Goal: Transaction & Acquisition: Book appointment/travel/reservation

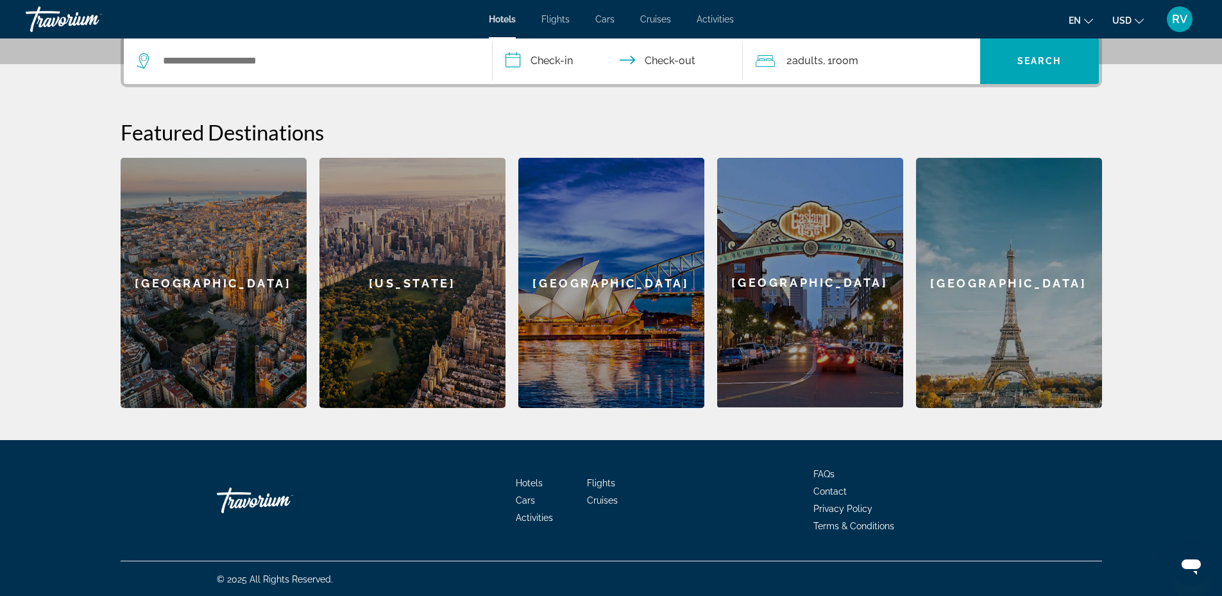
scroll to position [322, 0]
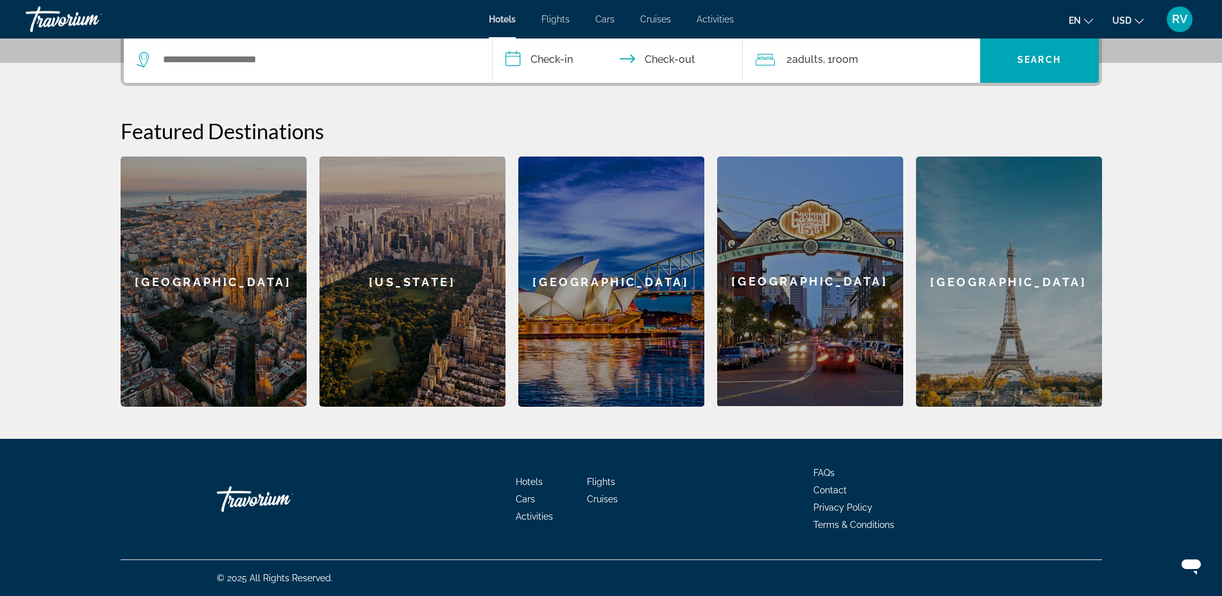
click at [534, 482] on span "Hotels" at bounding box center [529, 482] width 27 height 10
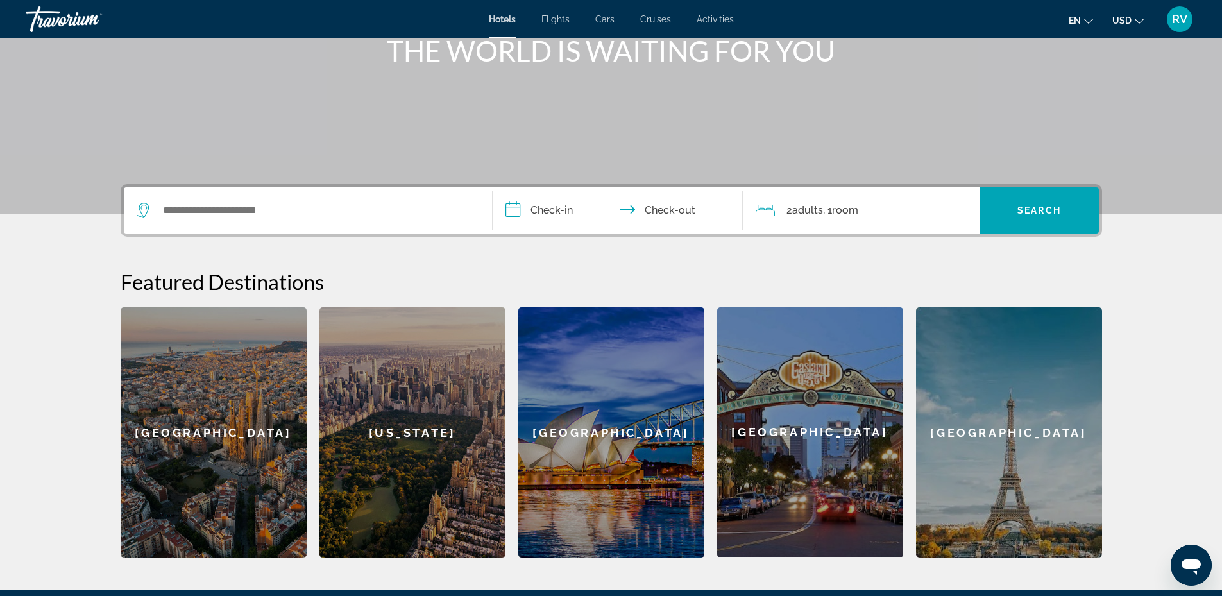
scroll to position [192, 0]
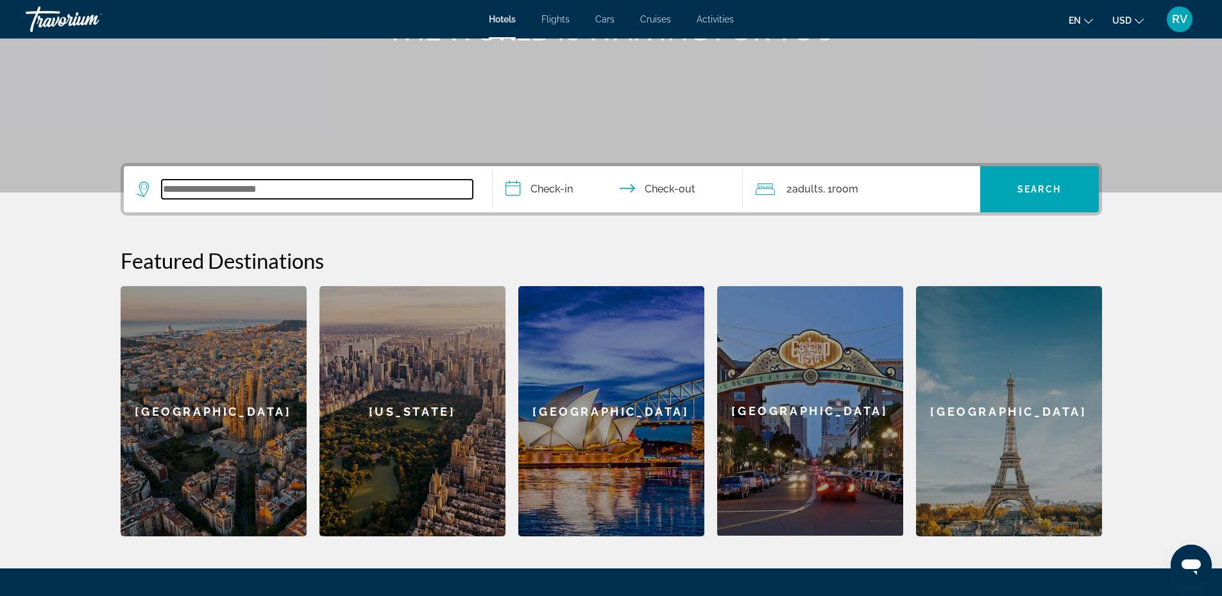
click at [218, 192] on input "Search widget" at bounding box center [317, 189] width 311 height 19
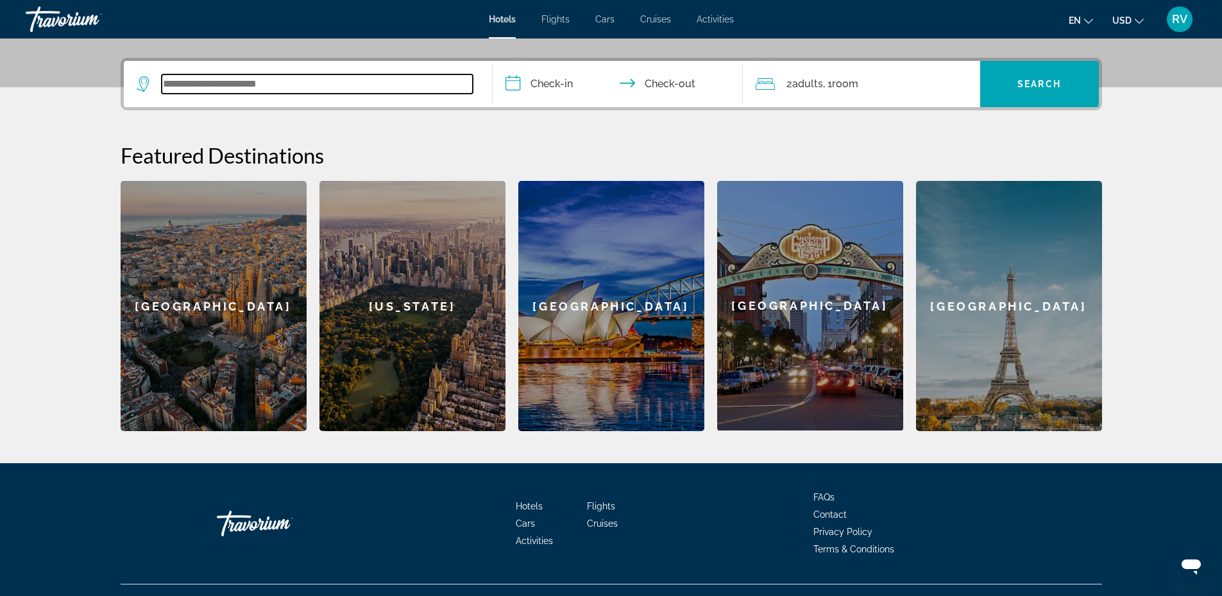
scroll to position [314, 0]
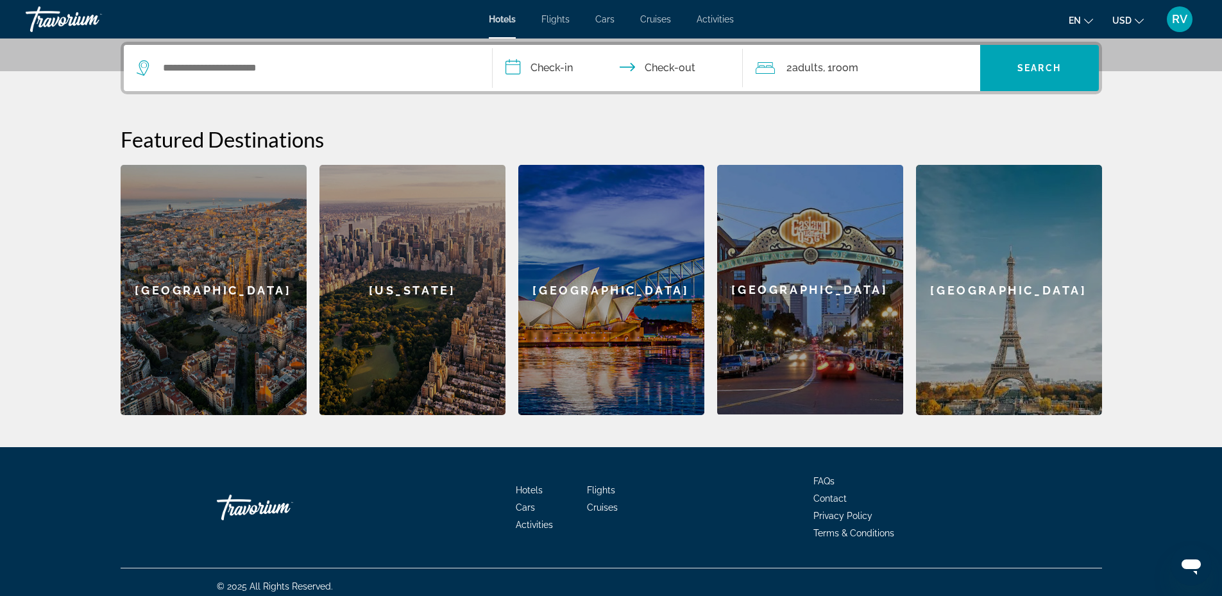
click at [980, 294] on div "[GEOGRAPHIC_DATA]" at bounding box center [1009, 290] width 186 height 250
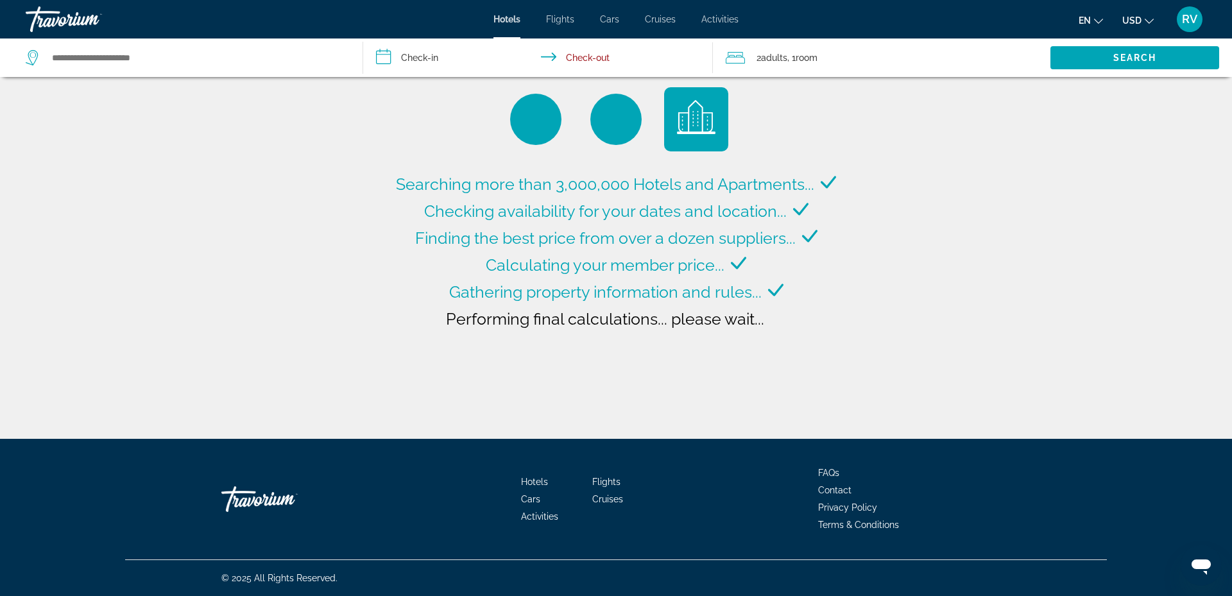
type input "**********"
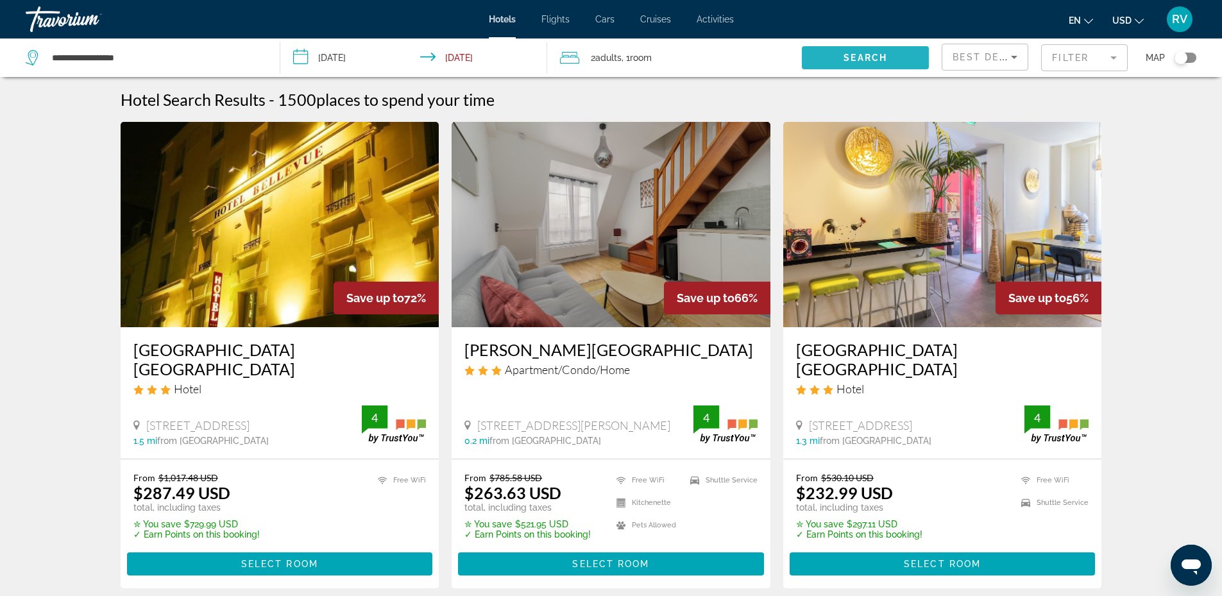
click at [865, 54] on span "Search" at bounding box center [866, 58] width 44 height 10
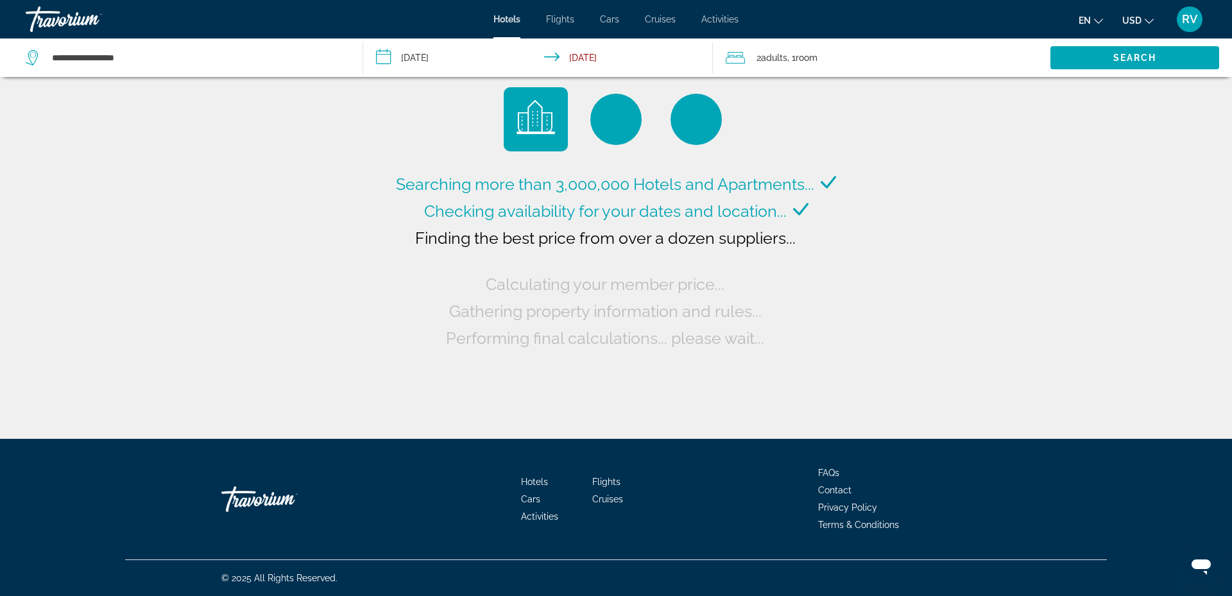
click at [429, 55] on input "**********" at bounding box center [540, 59] width 355 height 42
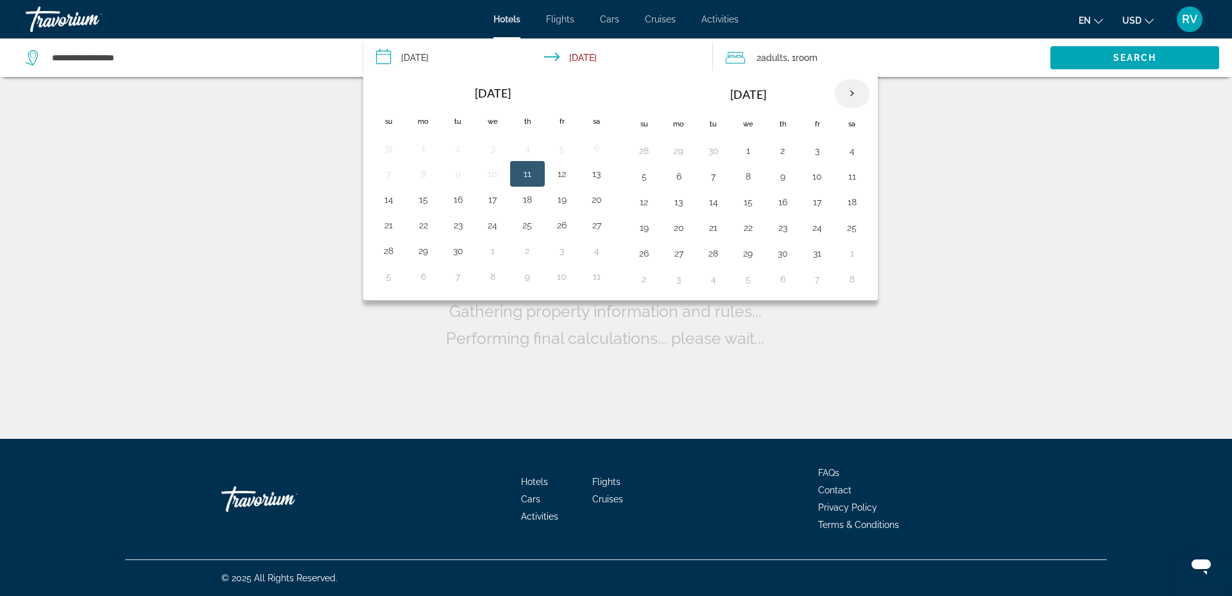
click at [846, 96] on th "Next month" at bounding box center [852, 94] width 35 height 28
click at [491, 253] on button "29" at bounding box center [492, 253] width 21 height 18
click at [456, 255] on button "28" at bounding box center [458, 253] width 21 height 18
type input "**********"
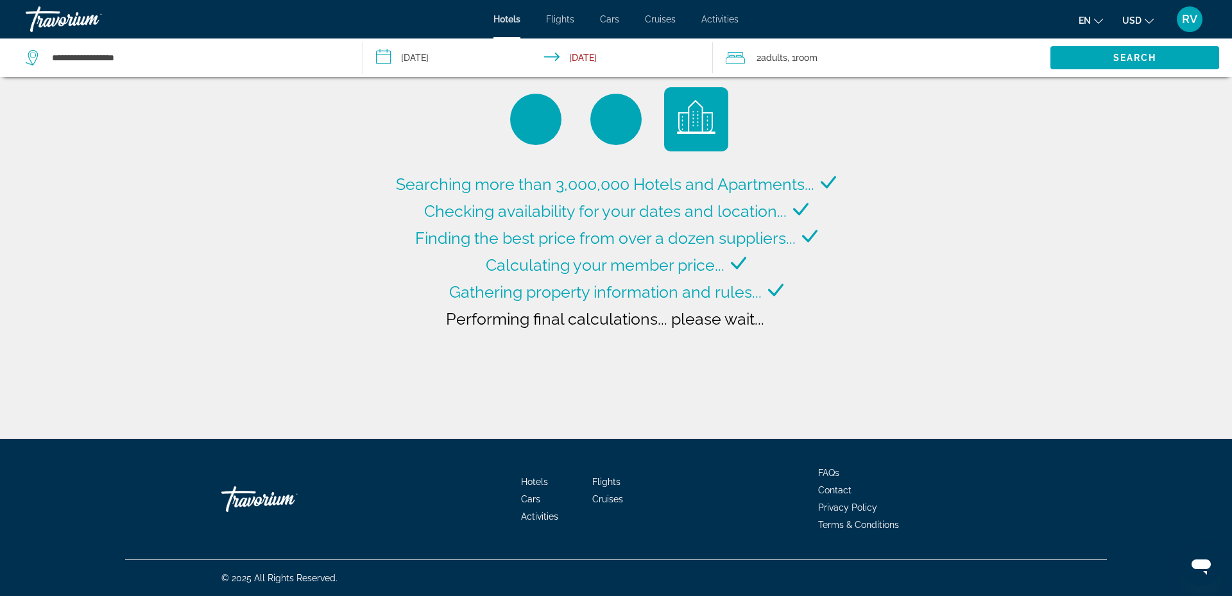
click at [423, 49] on input "**********" at bounding box center [540, 59] width 355 height 42
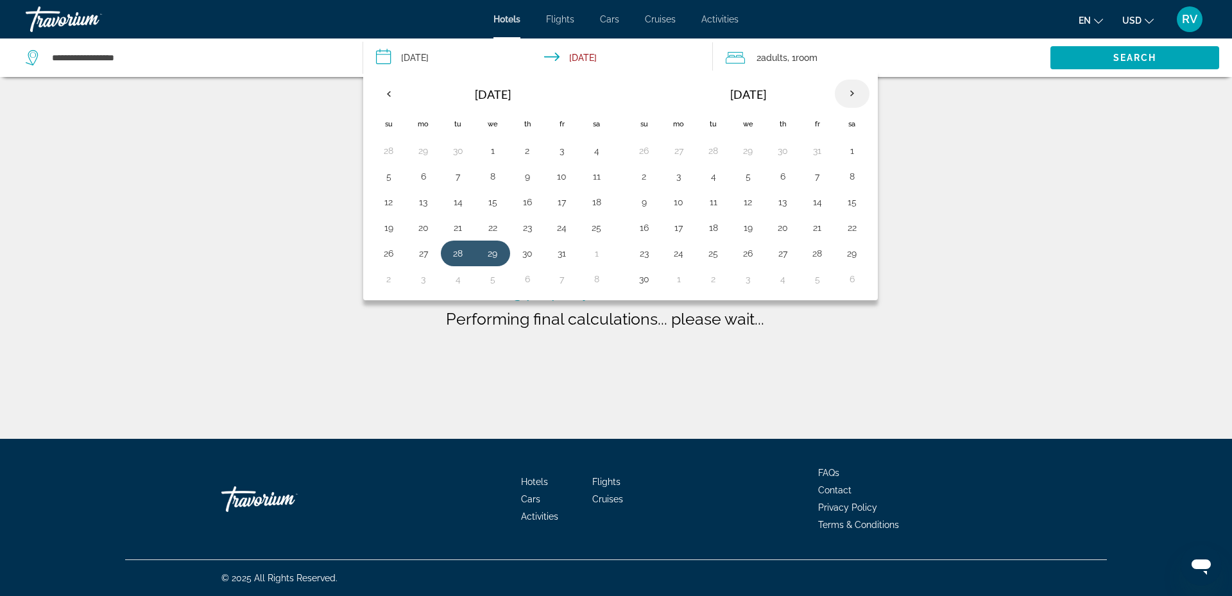
click at [855, 92] on th "Next month" at bounding box center [852, 94] width 35 height 28
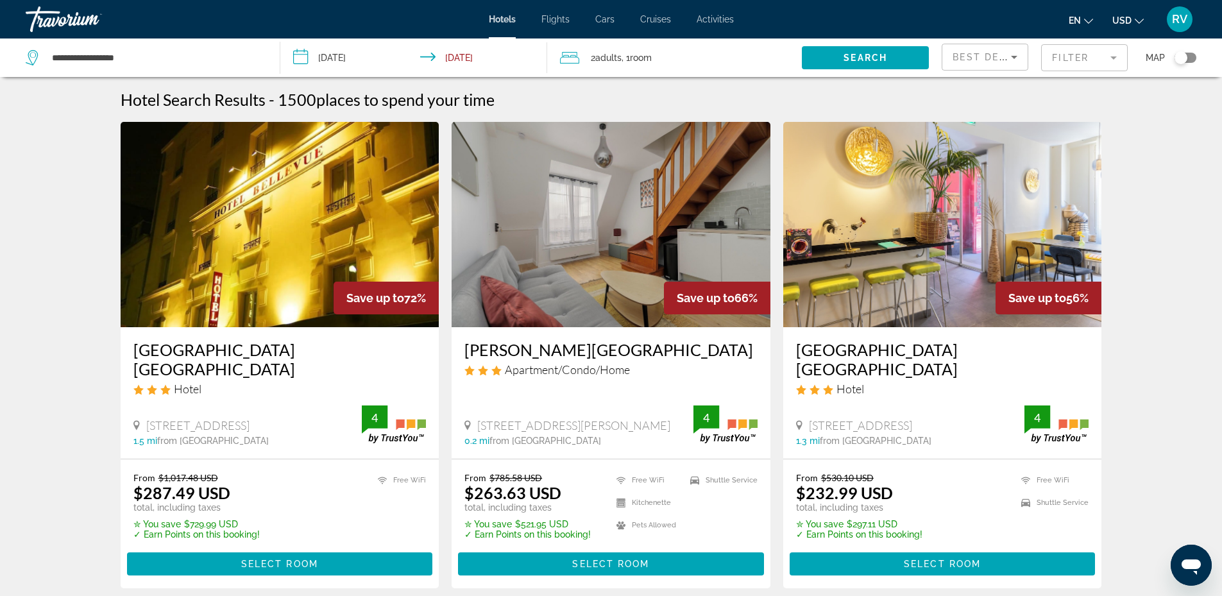
click at [340, 54] on input "**********" at bounding box center [416, 59] width 273 height 42
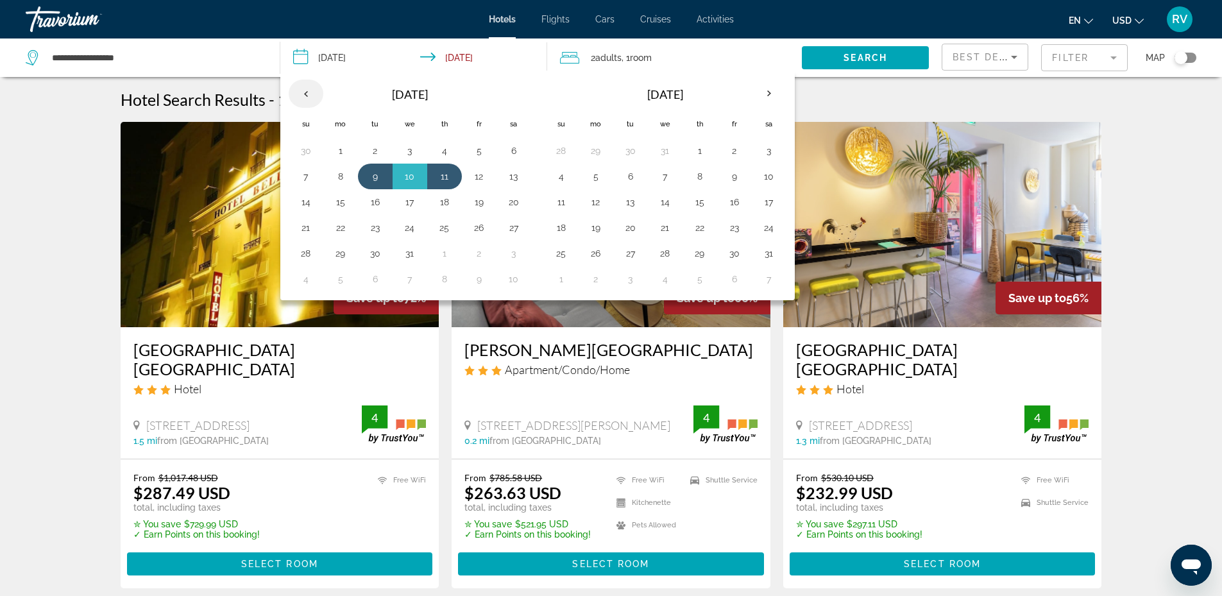
click at [305, 92] on th "Previous month" at bounding box center [306, 94] width 35 height 28
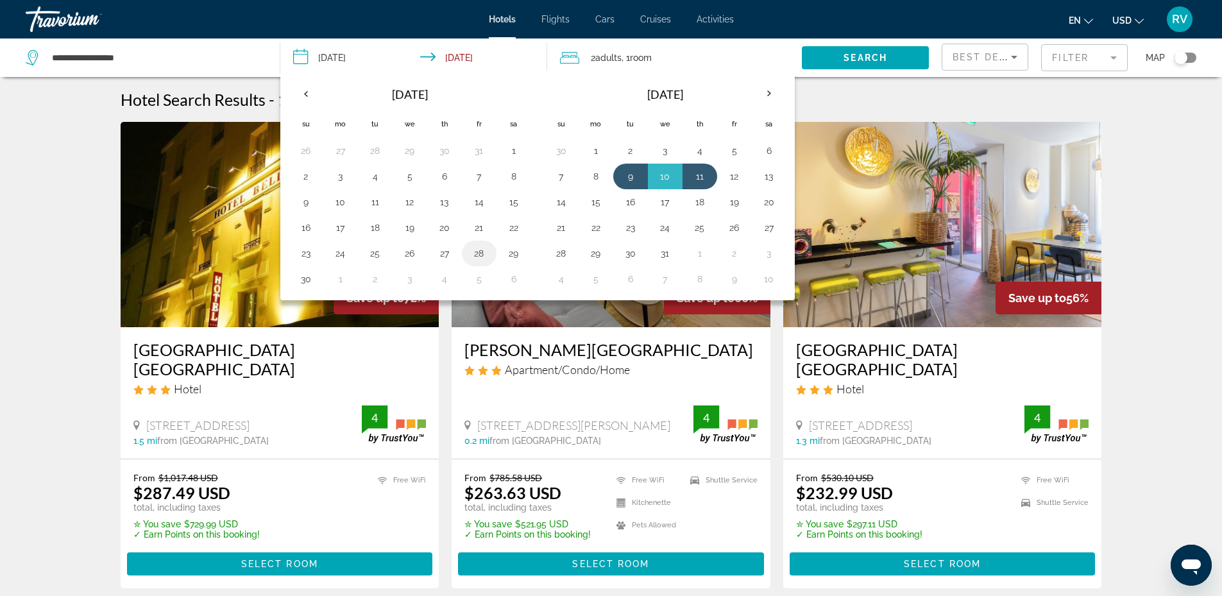
click at [479, 245] on button "28" at bounding box center [479, 253] width 21 height 18
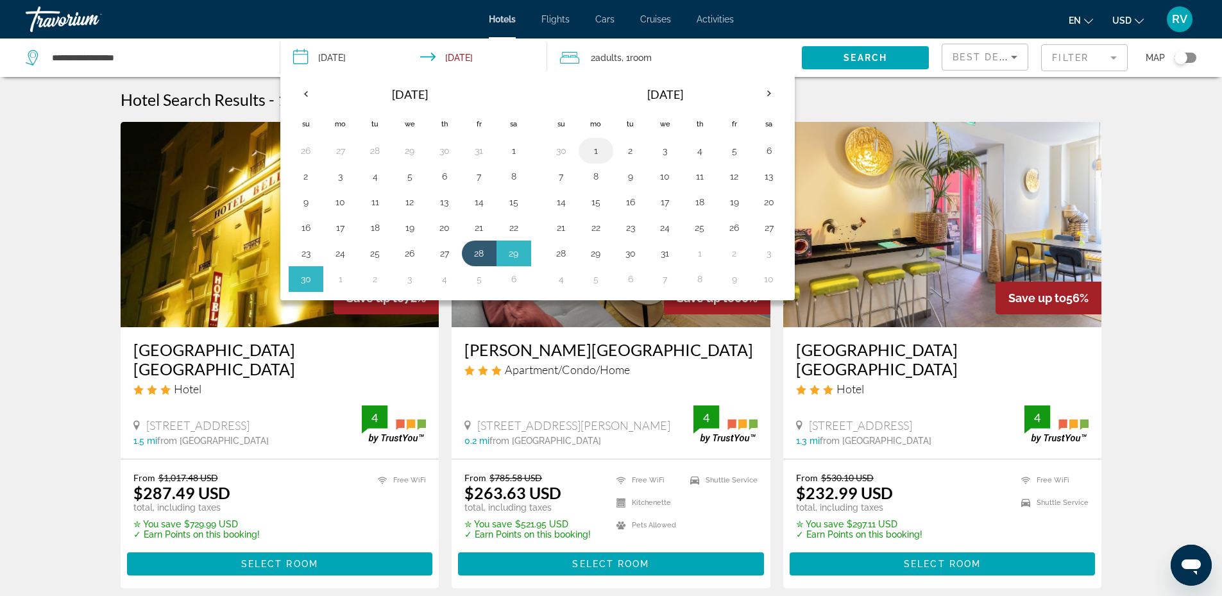
click at [593, 149] on button "1" at bounding box center [596, 151] width 21 height 18
type input "**********"
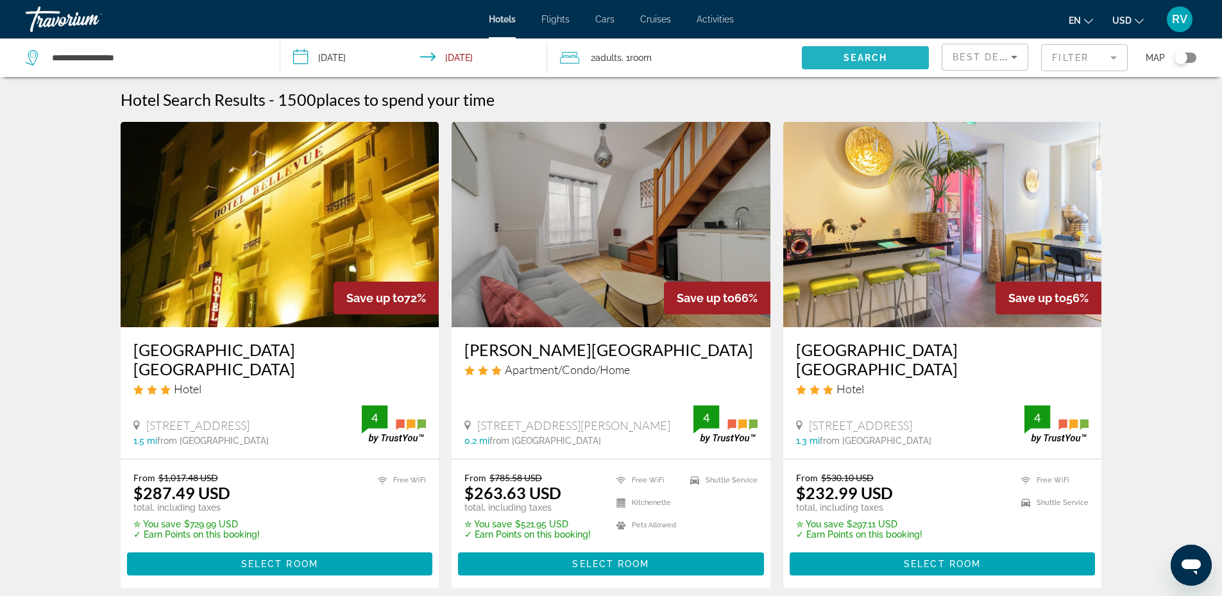
click at [845, 56] on span "Search" at bounding box center [866, 58] width 44 height 10
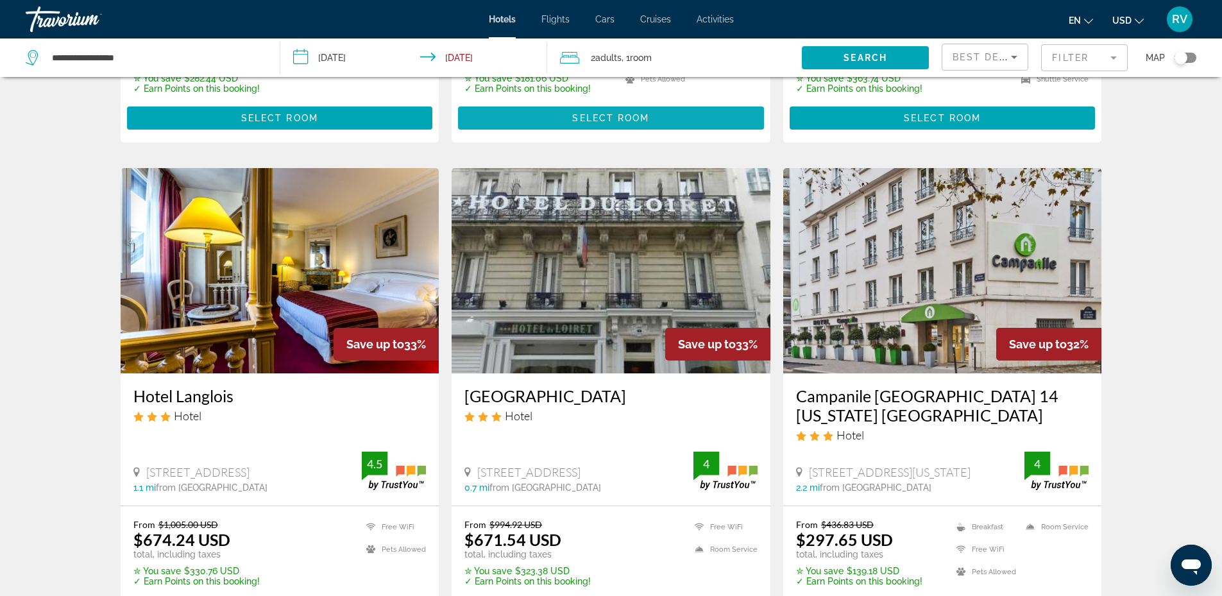
scroll to position [1666, 0]
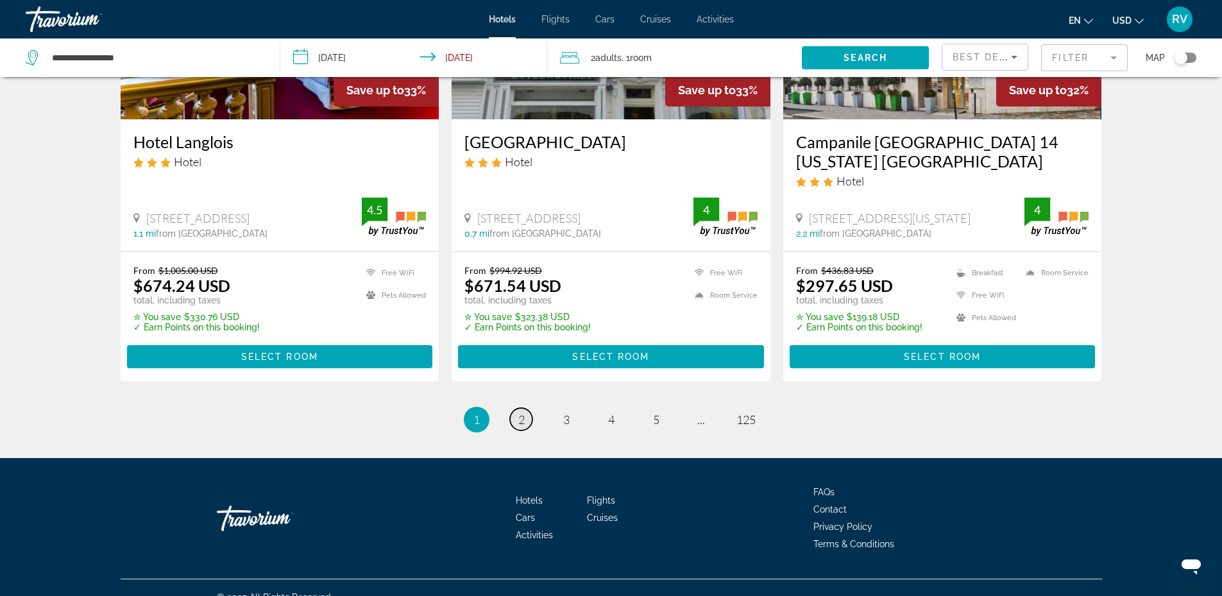
click at [522, 413] on span "2" at bounding box center [521, 420] width 6 height 14
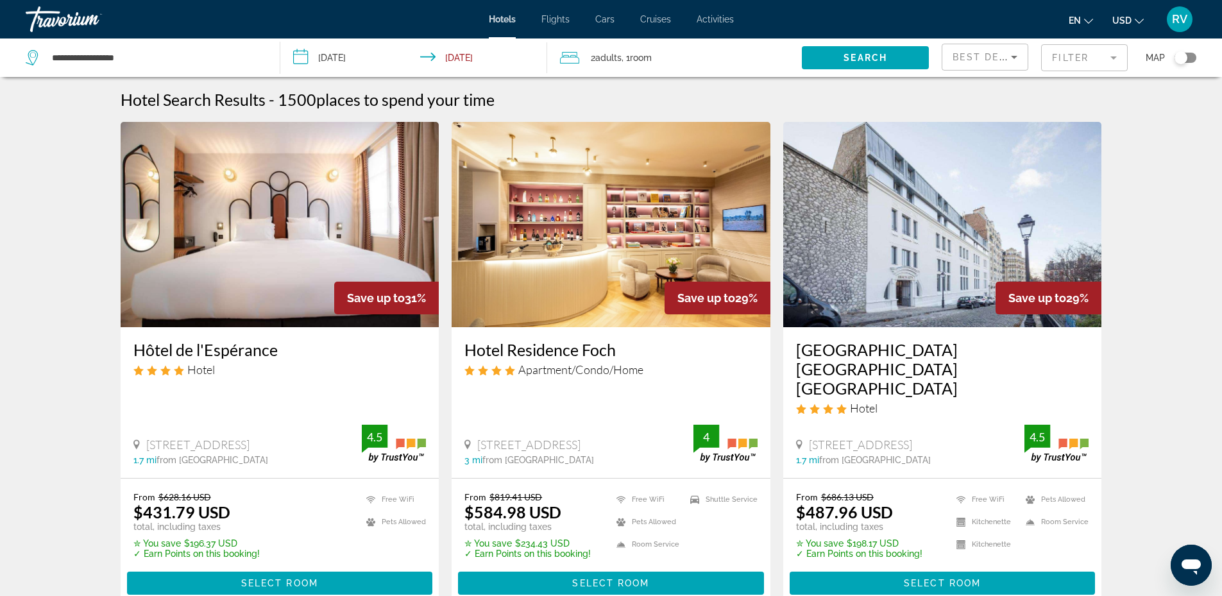
click at [1180, 58] on div "Toggle map" at bounding box center [1181, 57] width 13 height 13
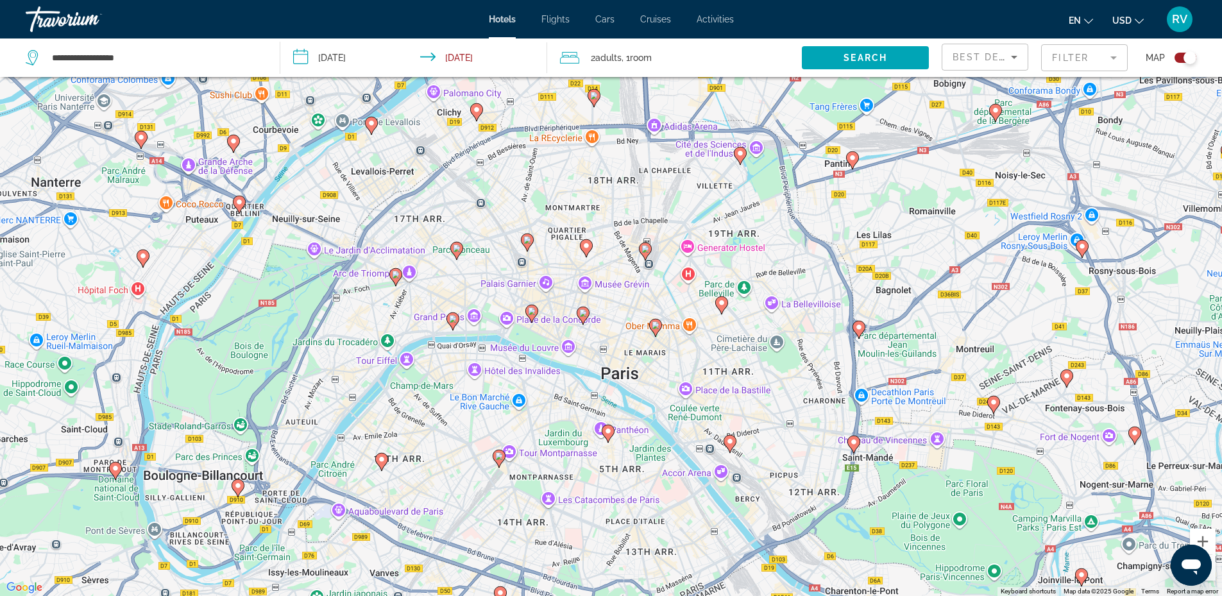
drag, startPoint x: 604, startPoint y: 296, endPoint x: 685, endPoint y: 399, distance: 130.3
click at [685, 399] on div "To activate drag with keyboard, press Alt + Enter. Once in keyboard drag state,…" at bounding box center [611, 298] width 1222 height 596
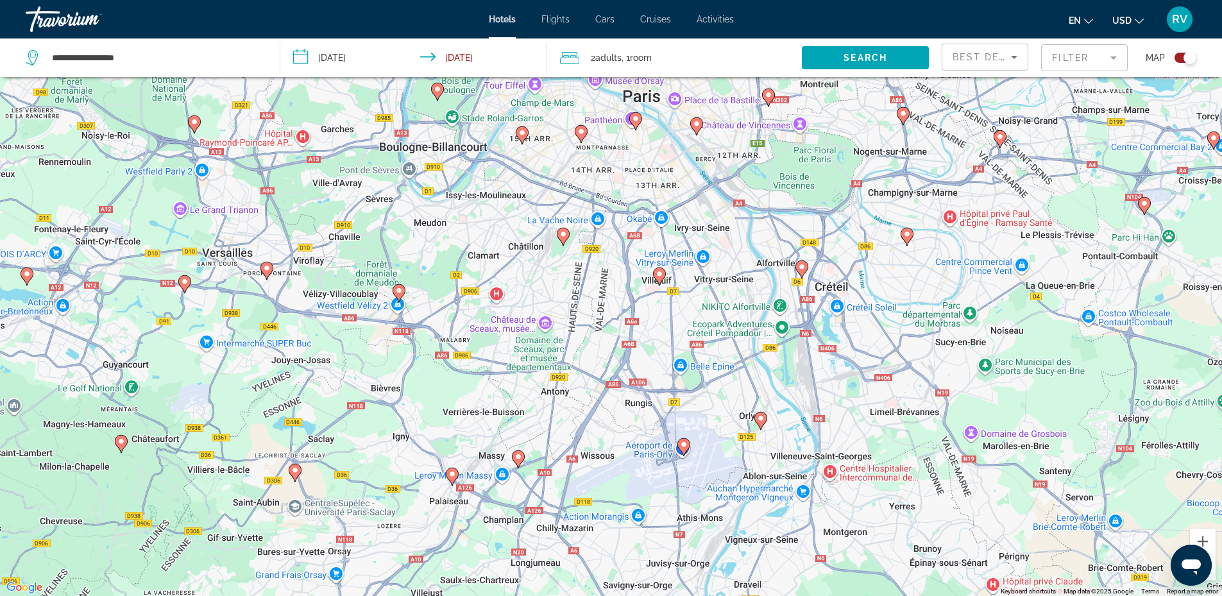
drag, startPoint x: 674, startPoint y: 420, endPoint x: 674, endPoint y: 189, distance: 231.0
click at [674, 189] on div "To activate drag with keyboard, press Alt + Enter. Once in keyboard drag state,…" at bounding box center [611, 298] width 1222 height 596
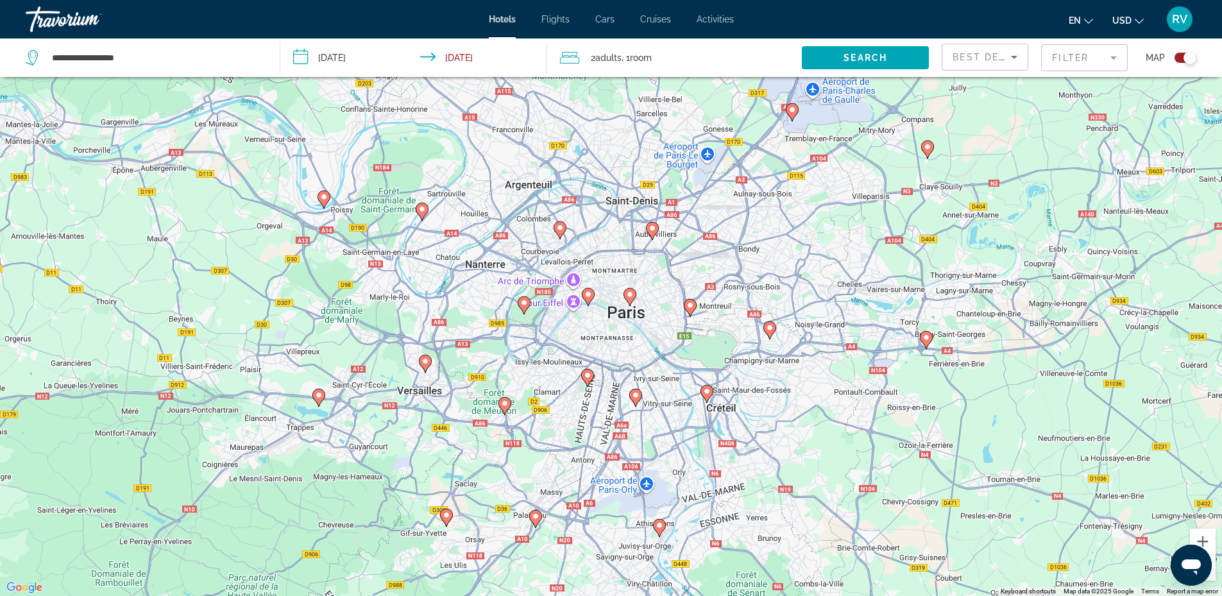
drag, startPoint x: 691, startPoint y: 274, endPoint x: 636, endPoint y: 316, distance: 68.7
click at [636, 316] on div "To activate drag with keyboard, press Alt + Enter. Once in keyboard drag state,…" at bounding box center [611, 298] width 1222 height 596
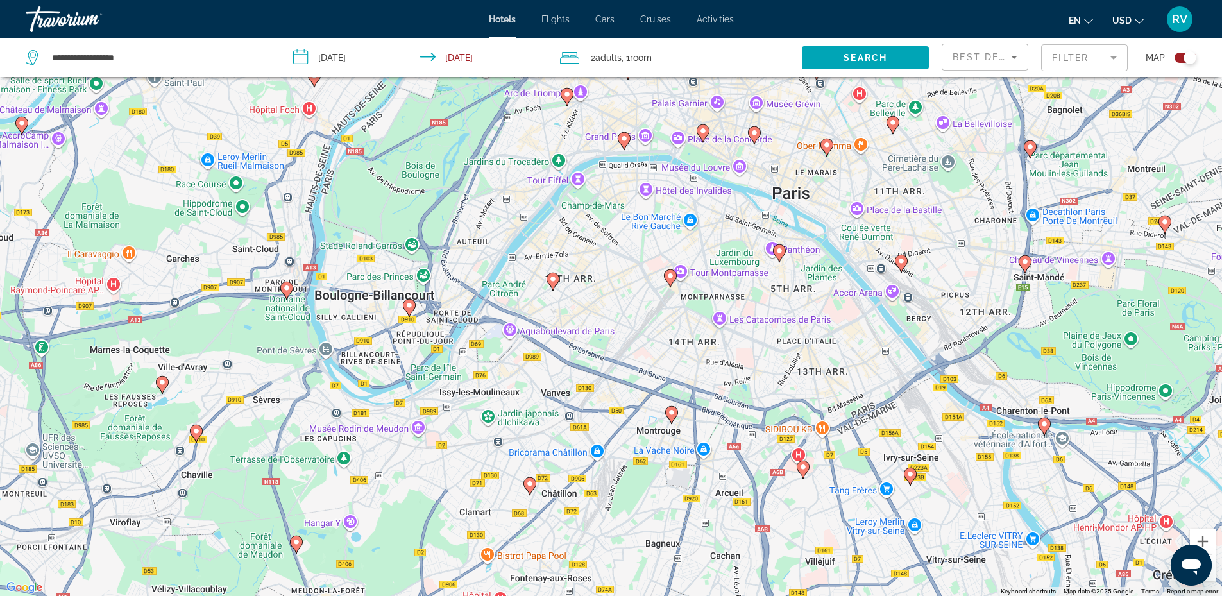
drag, startPoint x: 654, startPoint y: 291, endPoint x: 819, endPoint y: 280, distance: 165.2
click at [819, 280] on div "To activate drag with keyboard, press Alt + Enter. Once in keyboard drag state,…" at bounding box center [611, 298] width 1222 height 596
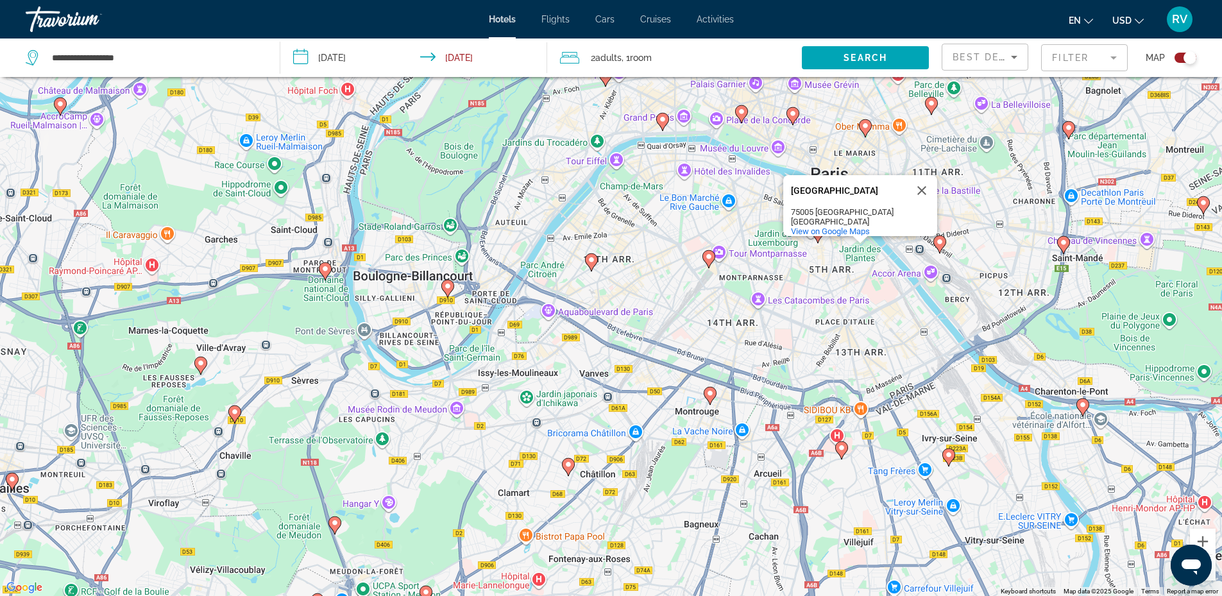
drag, startPoint x: 697, startPoint y: 540, endPoint x: 735, endPoint y: 518, distance: 43.7
click at [735, 518] on div "To activate drag with keyboard, press Alt + Enter. Once in keyboard drag state,…" at bounding box center [611, 298] width 1222 height 596
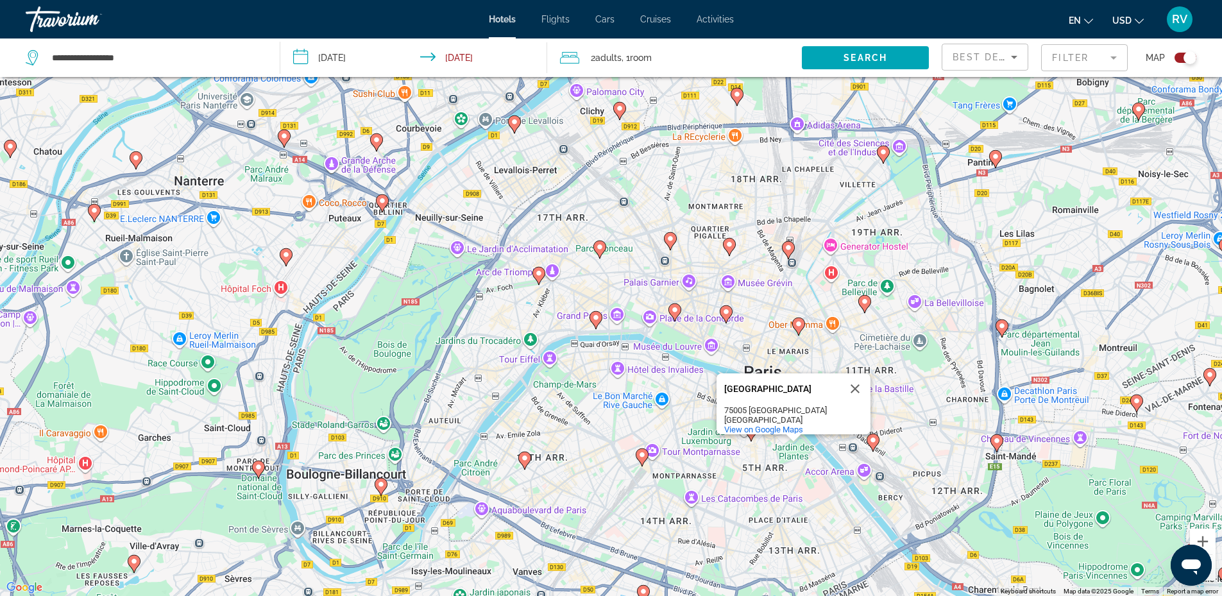
drag, startPoint x: 622, startPoint y: 448, endPoint x: 549, endPoint y: 565, distance: 137.4
click at [549, 565] on div "To activate drag with keyboard, press Alt + Enter. Once in keyboard drag state,…" at bounding box center [611, 298] width 1222 height 596
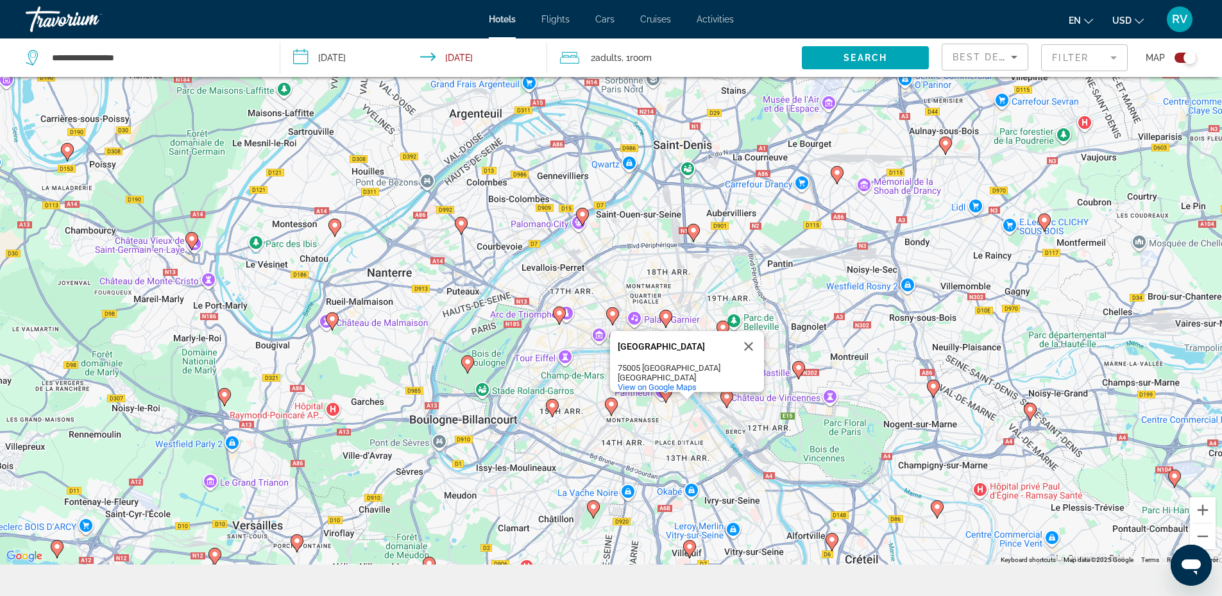
scroll to position [114, 0]
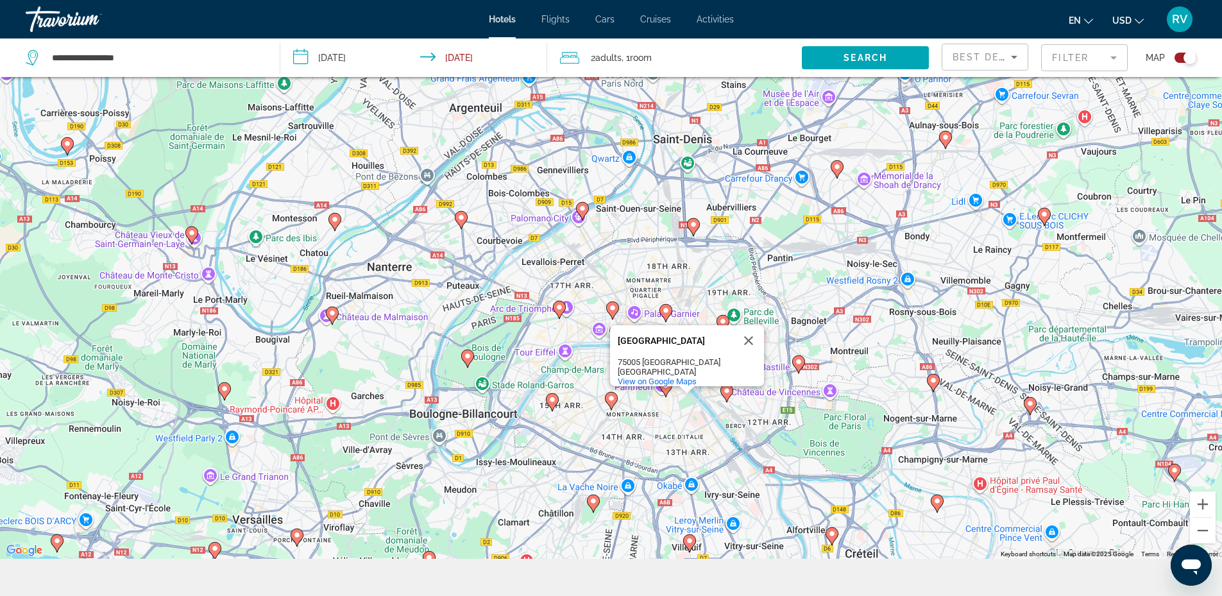
click at [1186, 562] on icon "Open messaging window" at bounding box center [1191, 566] width 19 height 15
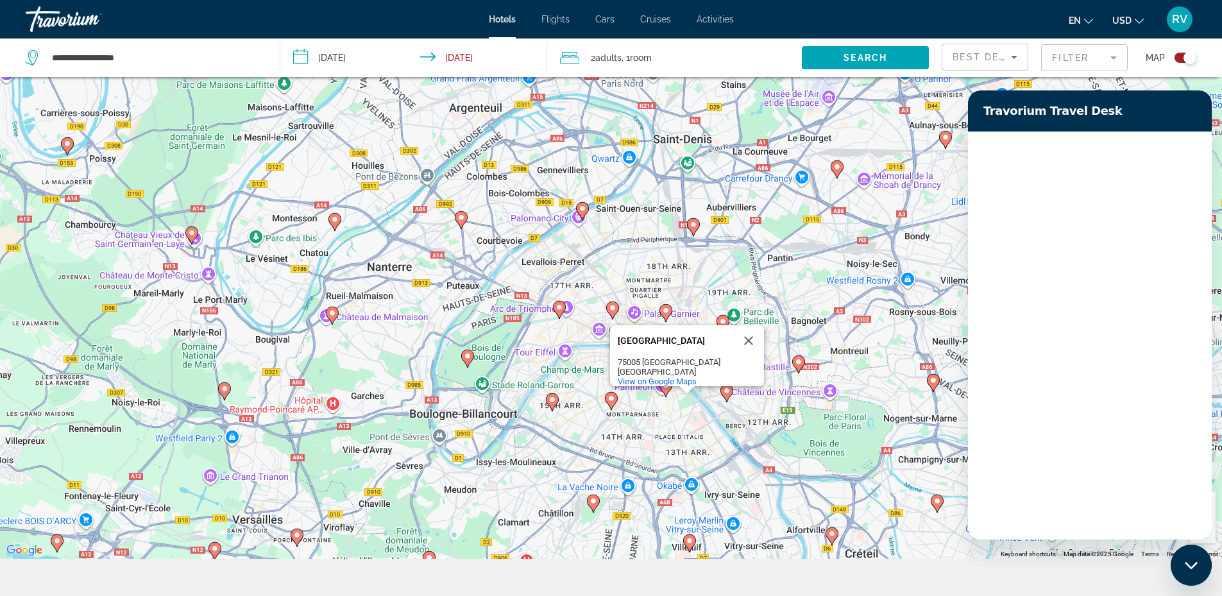
scroll to position [0, 0]
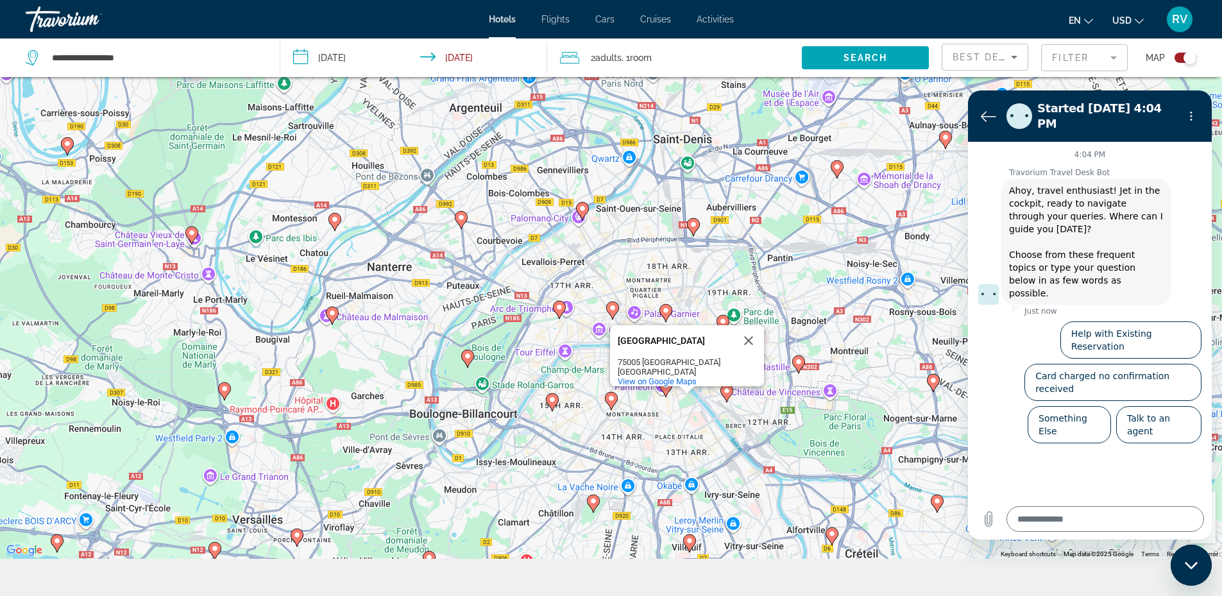
click at [1186, 562] on icon "Close messaging window" at bounding box center [1190, 564] width 13 height 7
type textarea "*"
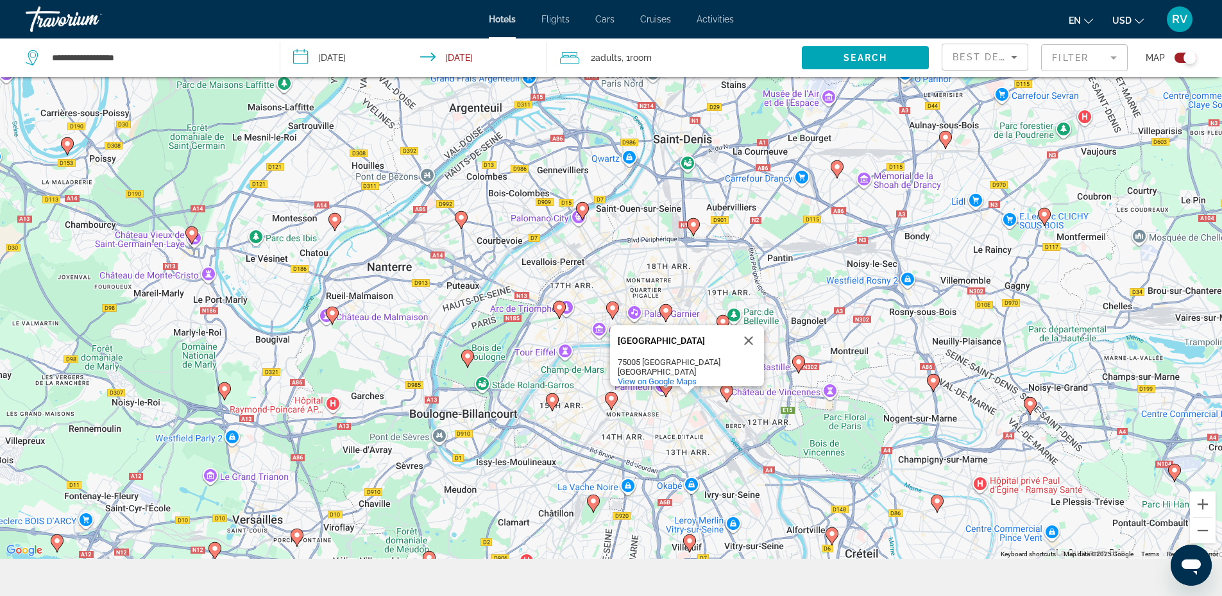
click at [1111, 58] on mat-form-field "Filter" at bounding box center [1084, 57] width 87 height 27
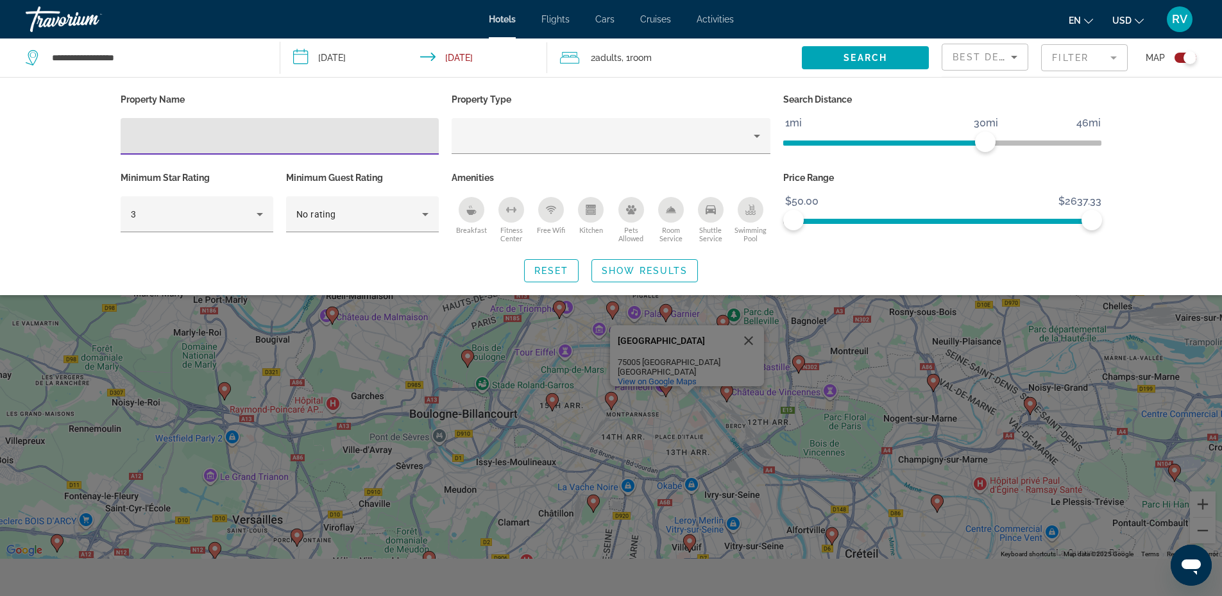
click at [175, 131] on input "Hotel Filters" at bounding box center [280, 136] width 298 height 15
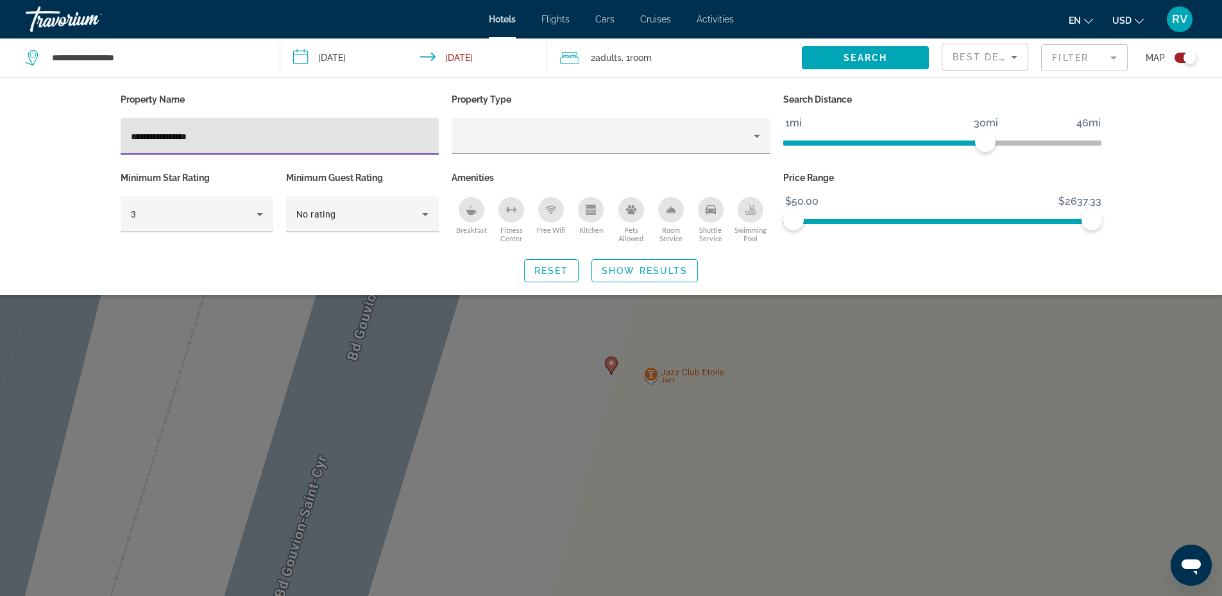
type input "**********"
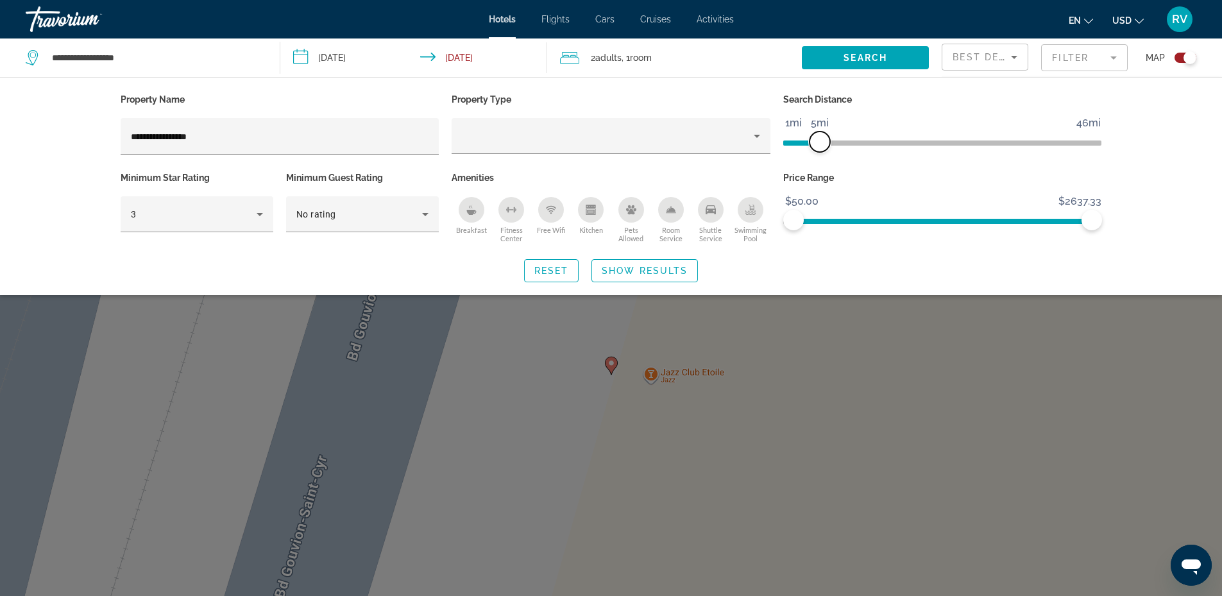
drag, startPoint x: 979, startPoint y: 139, endPoint x: 823, endPoint y: 152, distance: 156.4
click at [823, 152] on div "Search Distance 1mi 46mi 5mi" at bounding box center [943, 129] width 332 height 78
drag, startPoint x: 820, startPoint y: 142, endPoint x: 831, endPoint y: 146, distance: 11.8
click at [831, 146] on span "ngx-slider" at bounding box center [833, 142] width 21 height 21
click at [559, 274] on span "Reset" at bounding box center [551, 271] width 35 height 10
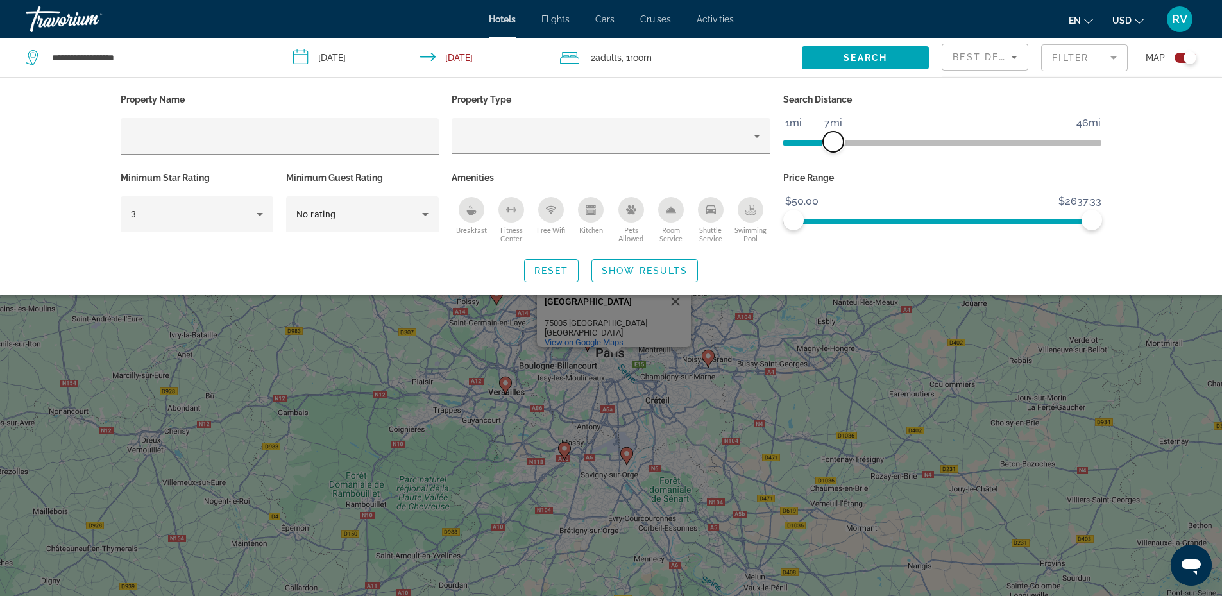
drag, startPoint x: 980, startPoint y: 141, endPoint x: 835, endPoint y: 146, distance: 144.5
click at [835, 146] on span "ngx-slider" at bounding box center [833, 142] width 21 height 21
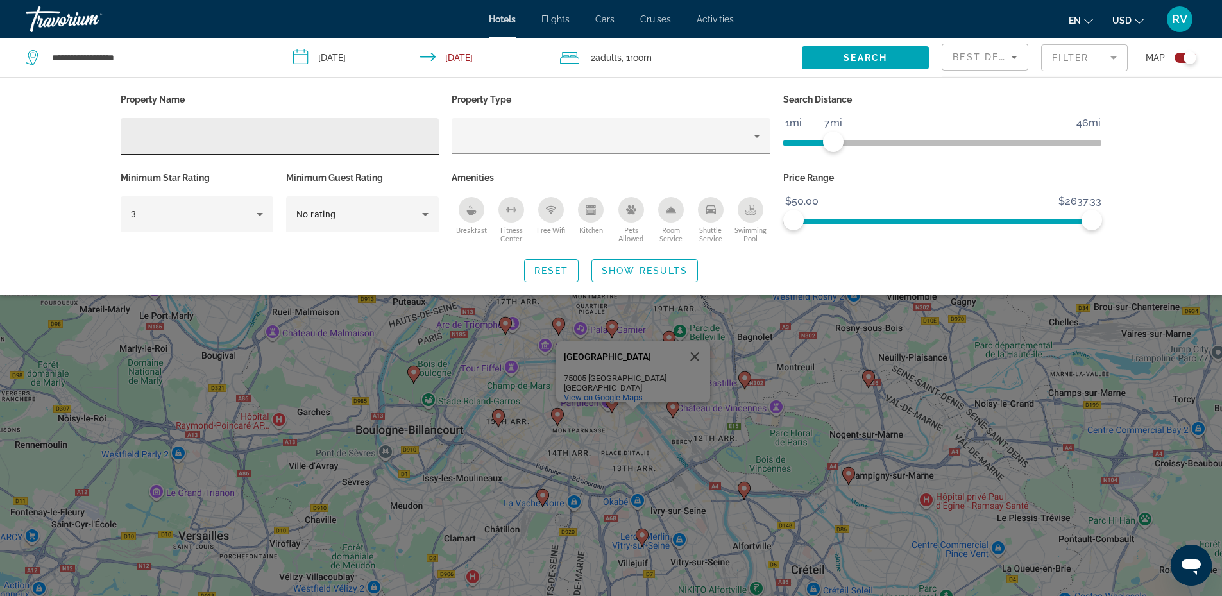
click at [195, 130] on input "Hotel Filters" at bounding box center [280, 136] width 298 height 15
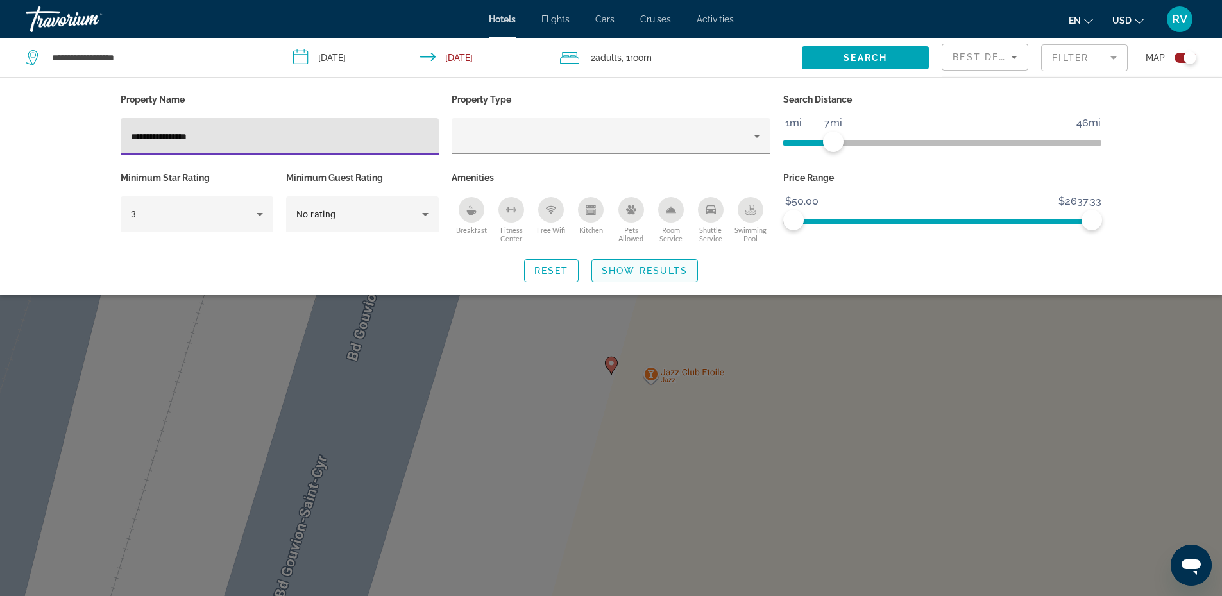
type input "**********"
click at [661, 270] on span "Show Results" at bounding box center [645, 271] width 86 height 10
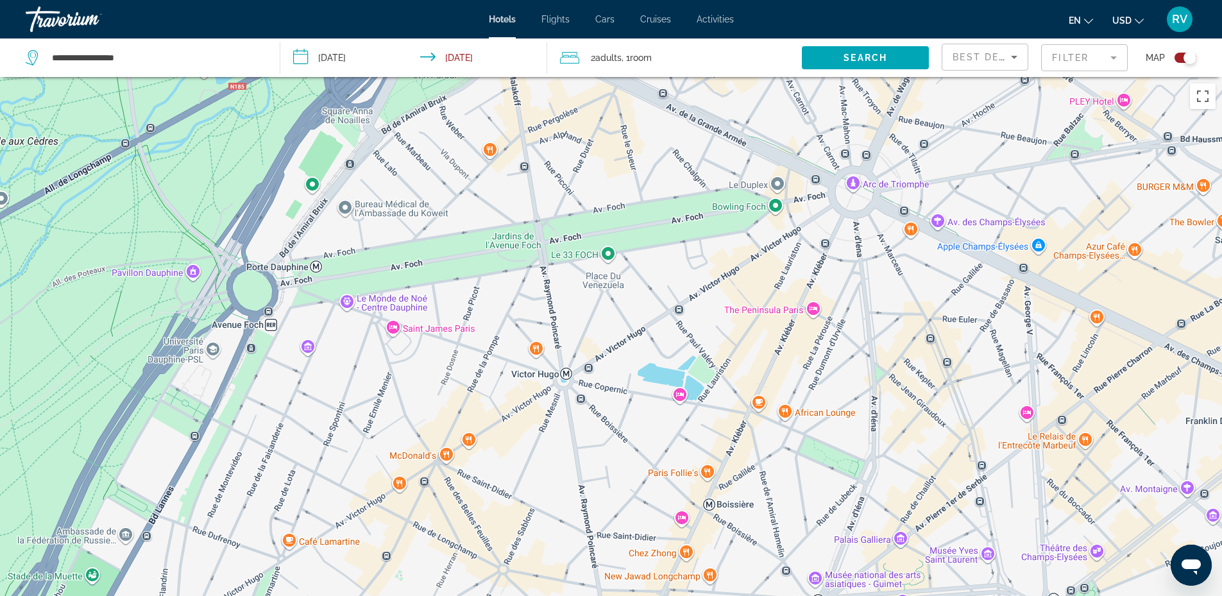
drag, startPoint x: 692, startPoint y: 361, endPoint x: 642, endPoint y: 216, distance: 153.2
click at [642, 216] on div "To activate drag with keyboard, press Alt + Enter. Once in keyboard drag state,…" at bounding box center [611, 375] width 1222 height 596
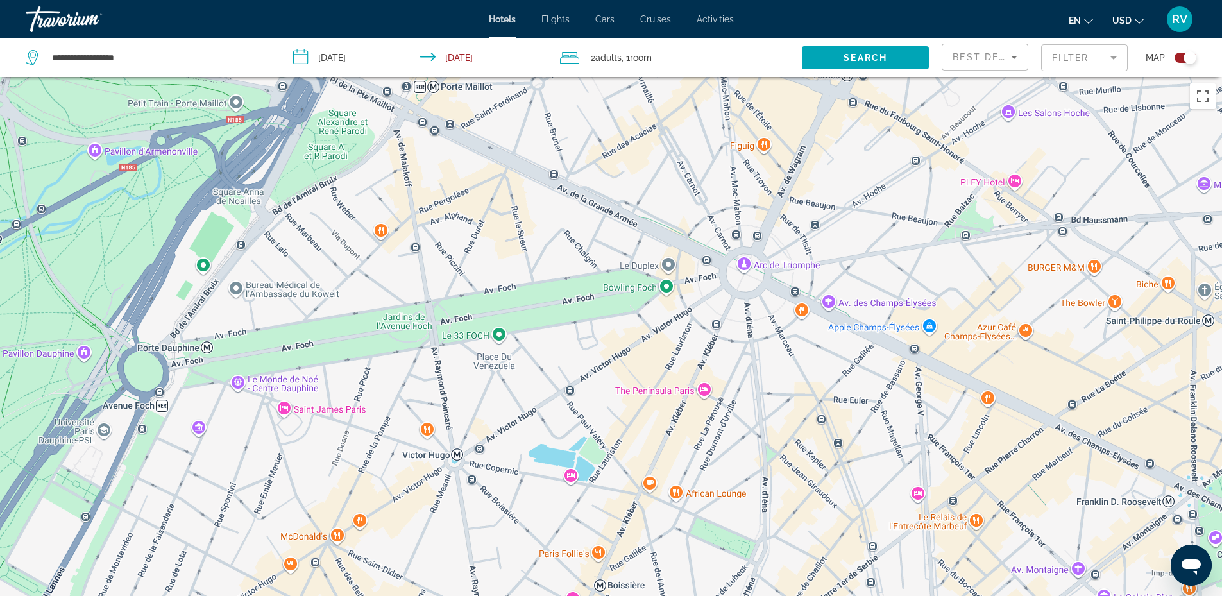
drag, startPoint x: 741, startPoint y: 387, endPoint x: 629, endPoint y: 458, distance: 132.4
click at [628, 462] on div "To activate drag with keyboard, press Alt + Enter. Once in keyboard drag state,…" at bounding box center [611, 375] width 1222 height 596
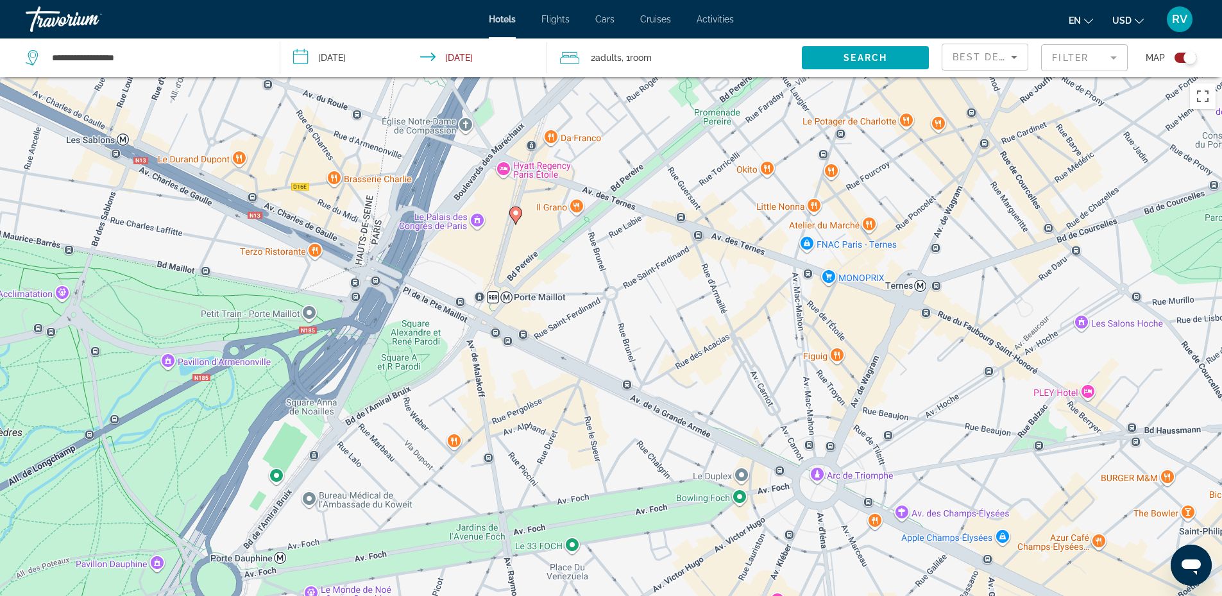
drag, startPoint x: 579, startPoint y: 186, endPoint x: 648, endPoint y: 379, distance: 204.3
click at [648, 379] on div "To activate drag with keyboard, press Alt + Enter. Once in keyboard drag state,…" at bounding box center [611, 375] width 1222 height 596
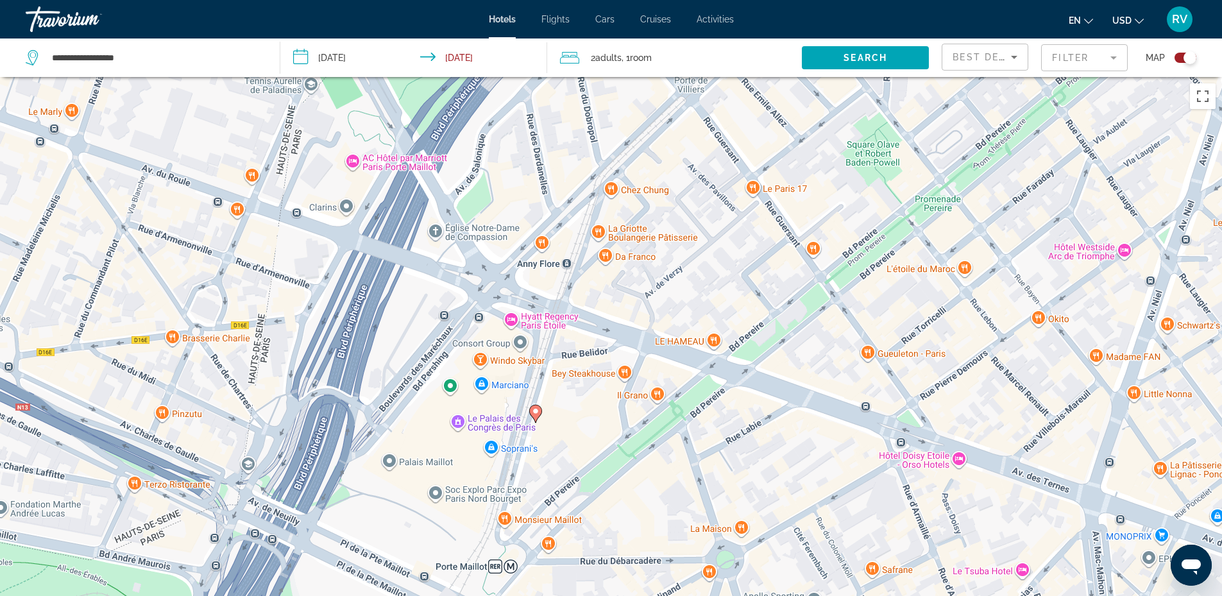
drag, startPoint x: 560, startPoint y: 223, endPoint x: 605, endPoint y: 445, distance: 225.9
click at [605, 445] on div "To activate drag with keyboard, press Alt + Enter. Once in keyboard drag state,…" at bounding box center [611, 375] width 1222 height 596
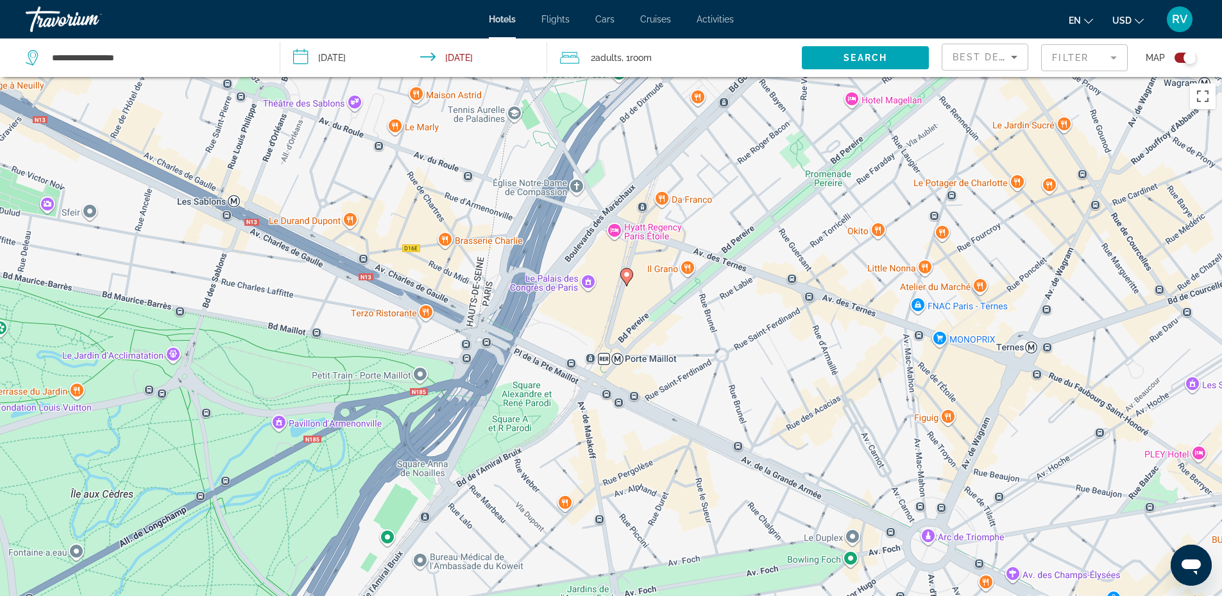
drag, startPoint x: 806, startPoint y: 410, endPoint x: 791, endPoint y: 338, distance: 73.5
click at [791, 338] on div "To activate drag with keyboard, press Alt + Enter. Once in keyboard drag state,…" at bounding box center [611, 375] width 1222 height 596
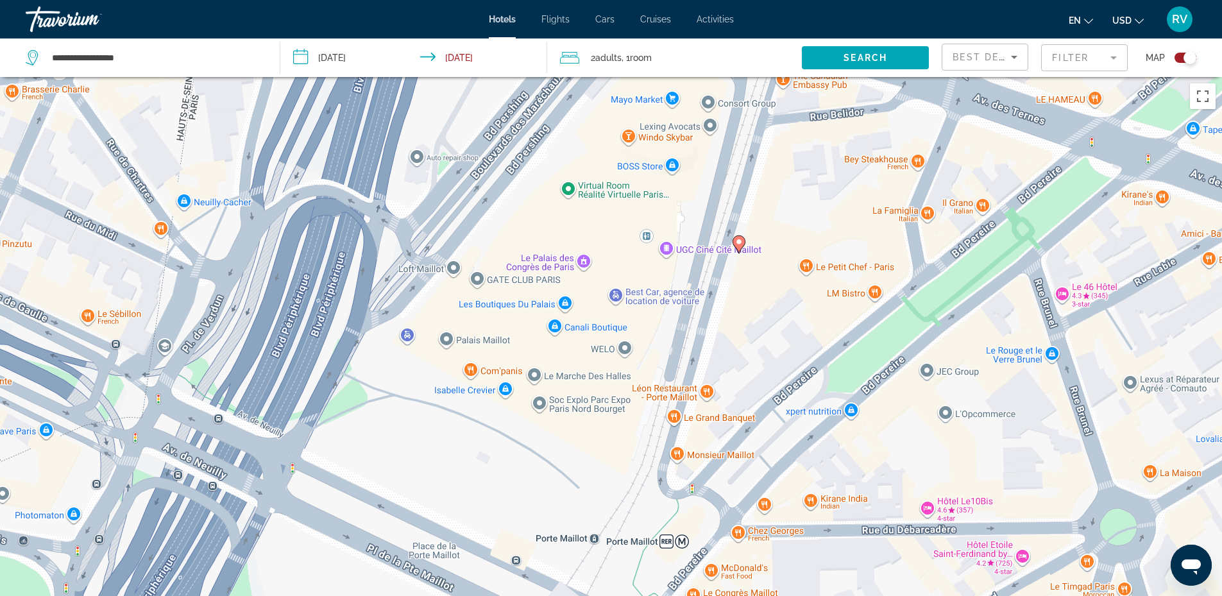
drag, startPoint x: 685, startPoint y: 167, endPoint x: 607, endPoint y: 224, distance: 96.4
click at [607, 224] on div "To activate drag with keyboard, press Alt + Enter. Once in keyboard drag state,…" at bounding box center [611, 375] width 1222 height 596
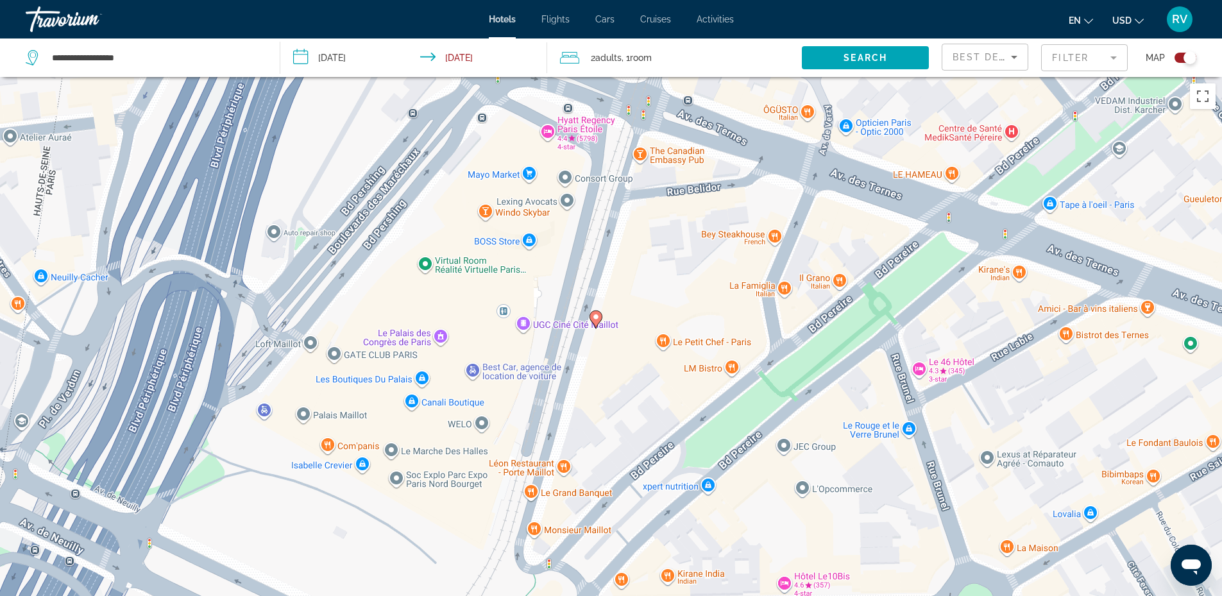
drag, startPoint x: 702, startPoint y: 213, endPoint x: 678, endPoint y: 291, distance: 81.2
click at [678, 291] on div "To activate drag with keyboard, press Alt + Enter. Once in keyboard drag state,…" at bounding box center [611, 375] width 1222 height 596
